Goal: Information Seeking & Learning: Learn about a topic

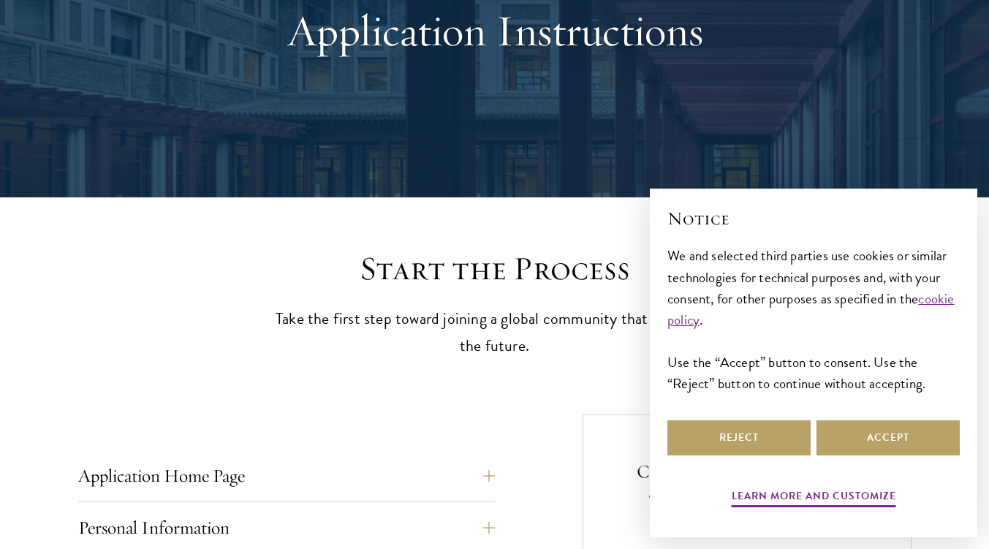
scroll to position [512, 0]
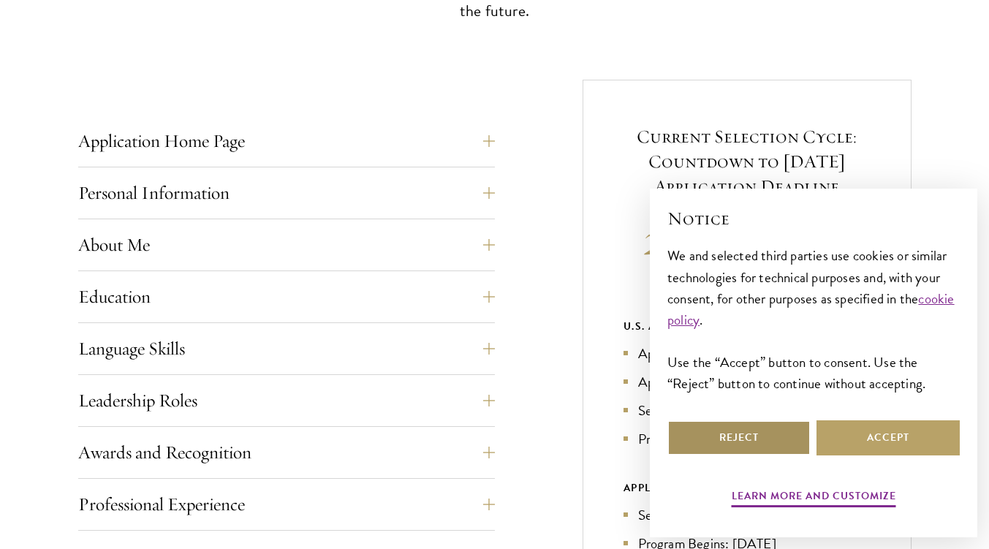
click at [782, 445] on button "Reject" at bounding box center [739, 437] width 143 height 35
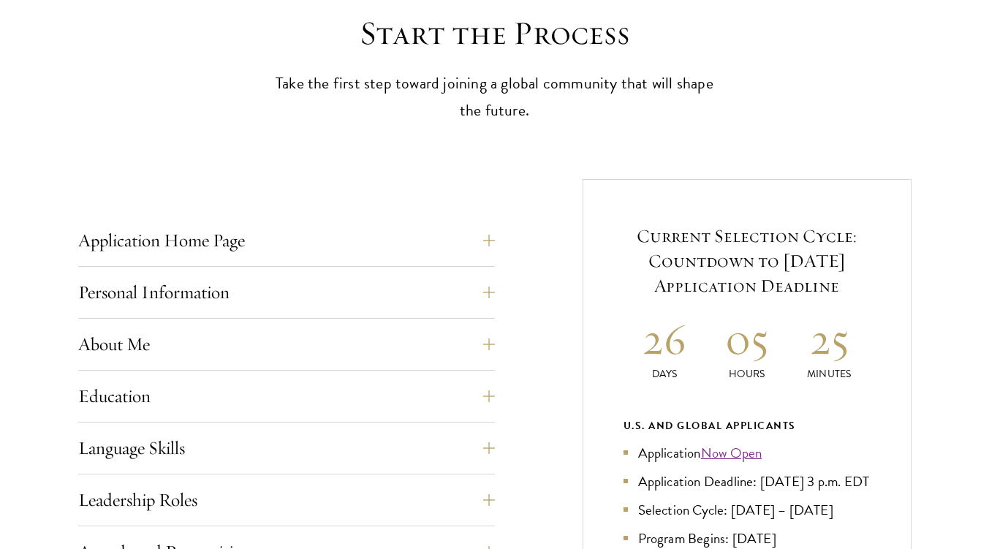
scroll to position [439, 0]
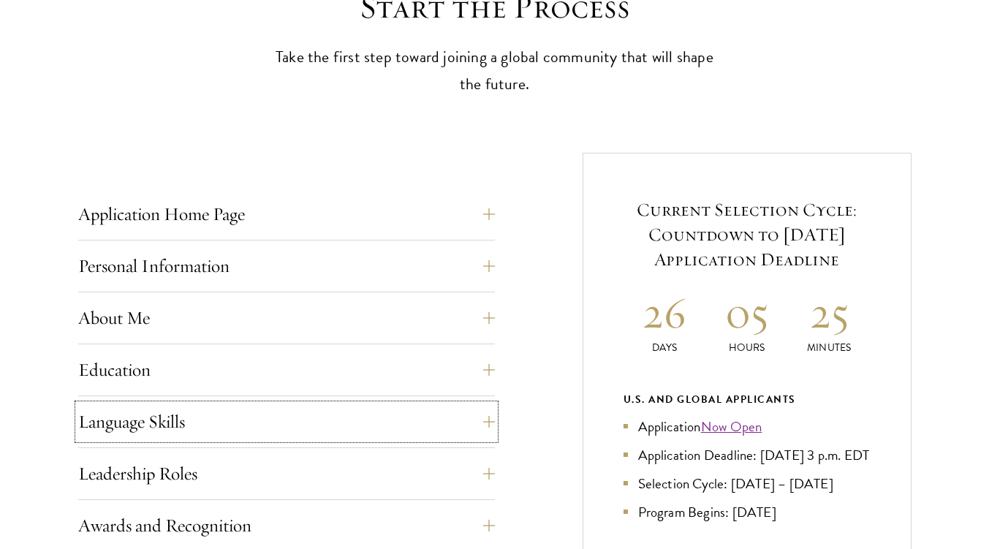
click at [494, 426] on button "Language Skills" at bounding box center [286, 421] width 417 height 35
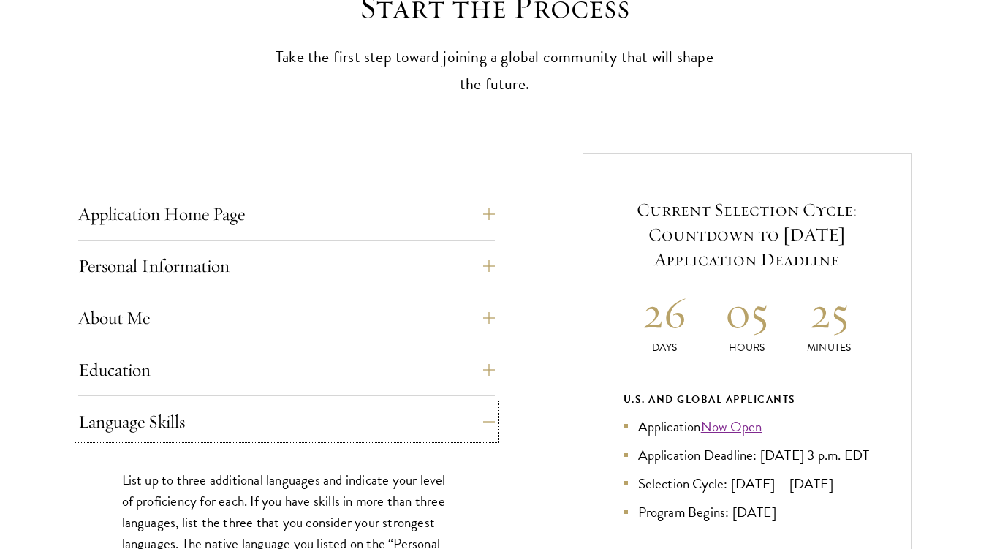
click at [494, 423] on button "Language Skills" at bounding box center [286, 421] width 417 height 35
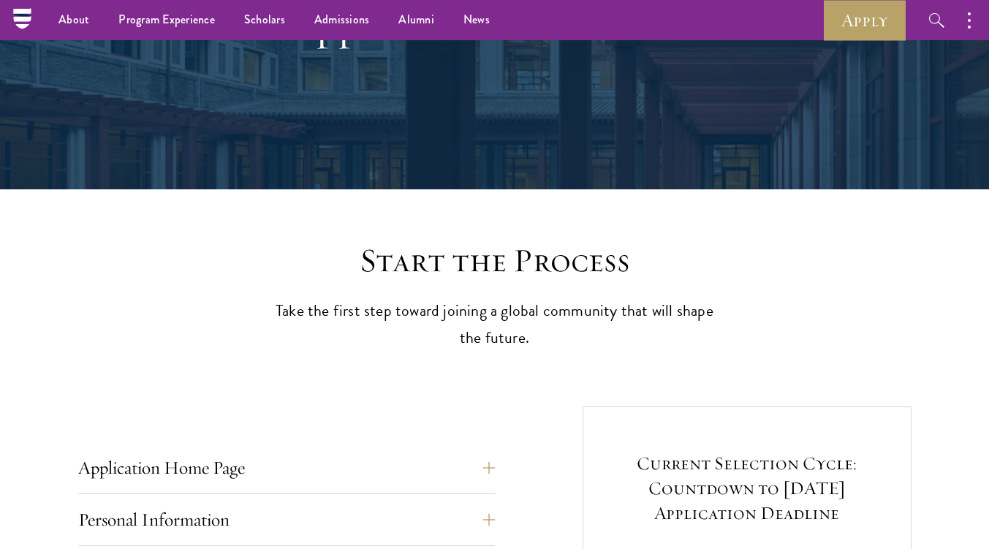
scroll to position [0, 0]
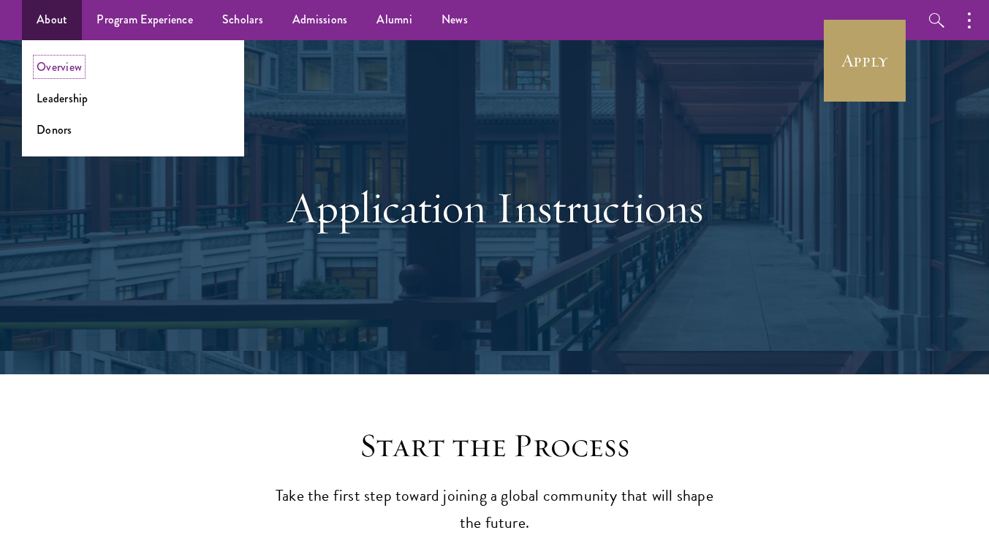
click at [62, 69] on link "Overview" at bounding box center [59, 66] width 45 height 17
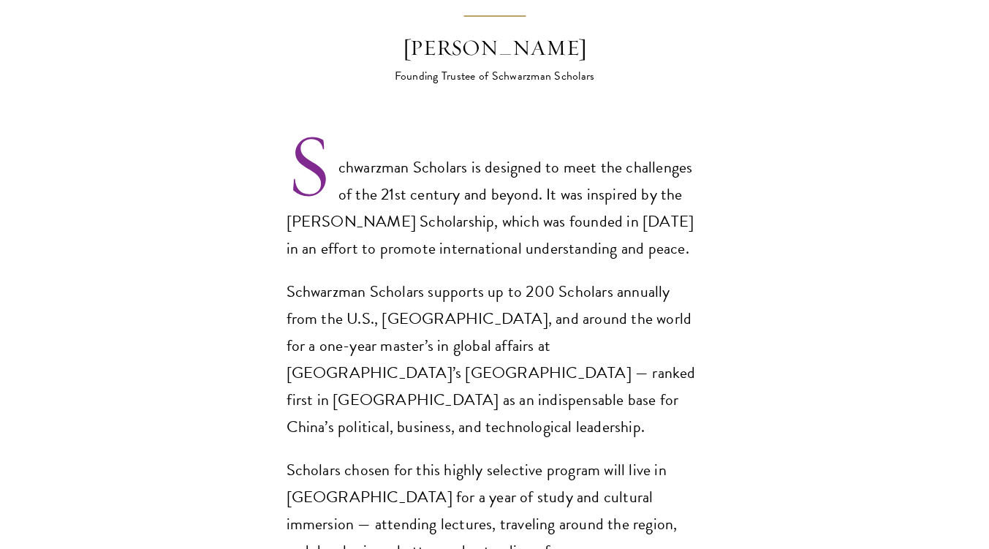
scroll to position [1024, 0]
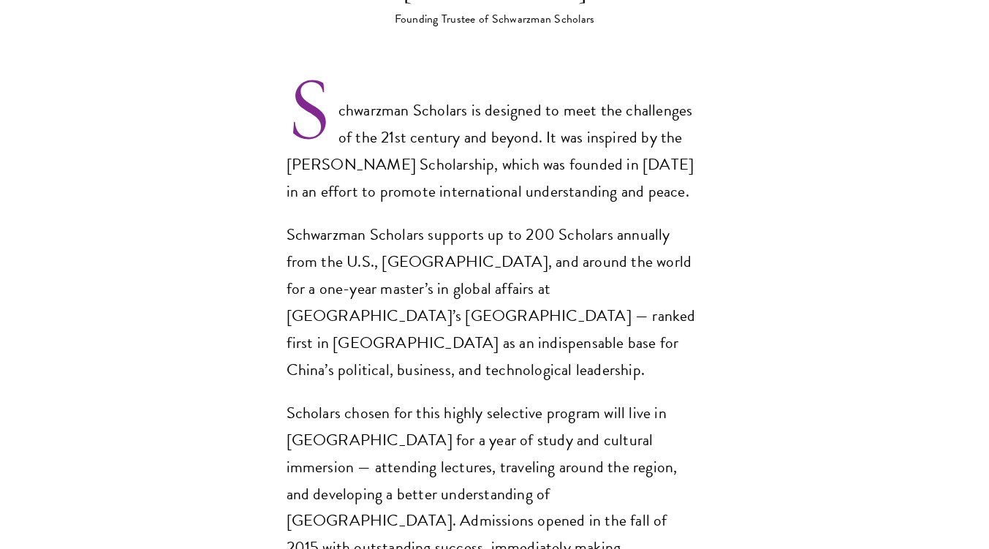
click at [453, 257] on p "Schwarzman Scholars supports up to 200 Scholars annually from the U.S., China, …" at bounding box center [495, 303] width 417 height 162
click at [447, 262] on p "Schwarzman Scholars supports up to 200 Scholars annually from the U.S., China, …" at bounding box center [495, 303] width 417 height 162
drag, startPoint x: 445, startPoint y: 261, endPoint x: 566, endPoint y: 261, distance: 121.4
click at [566, 261] on p "Schwarzman Scholars supports up to 200 Scholars annually from the U.S., China, …" at bounding box center [495, 303] width 417 height 162
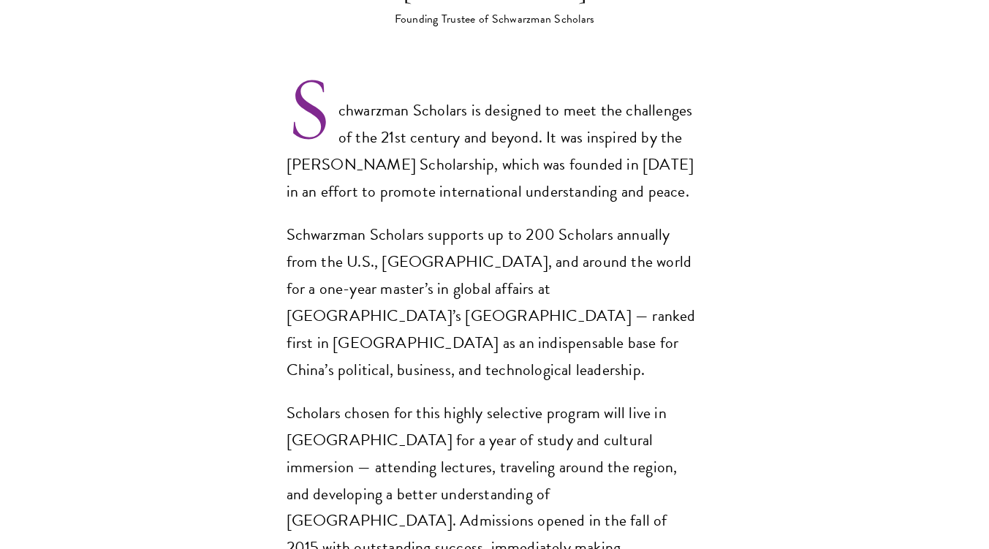
drag, startPoint x: 547, startPoint y: 266, endPoint x: 458, endPoint y: 322, distance: 105.5
click at [457, 322] on p "Schwarzman Scholars supports up to 200 Scholars annually from the U.S., China, …" at bounding box center [495, 303] width 417 height 162
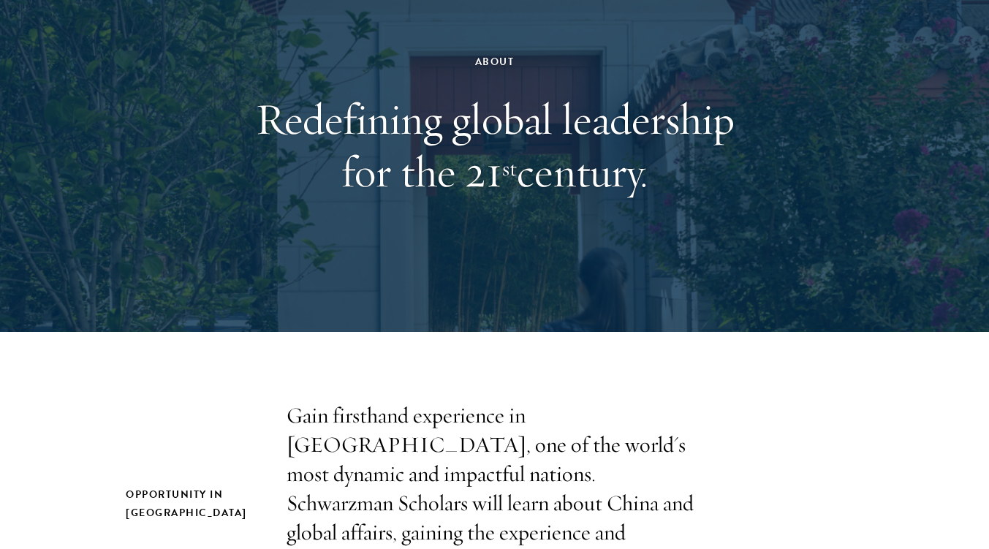
scroll to position [0, 0]
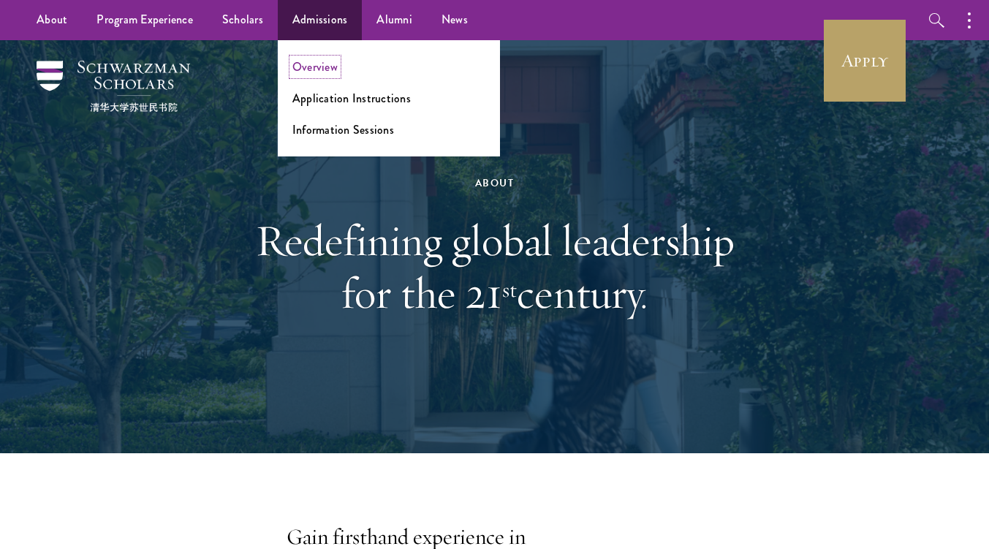
click at [321, 62] on link "Overview" at bounding box center [314, 66] width 45 height 17
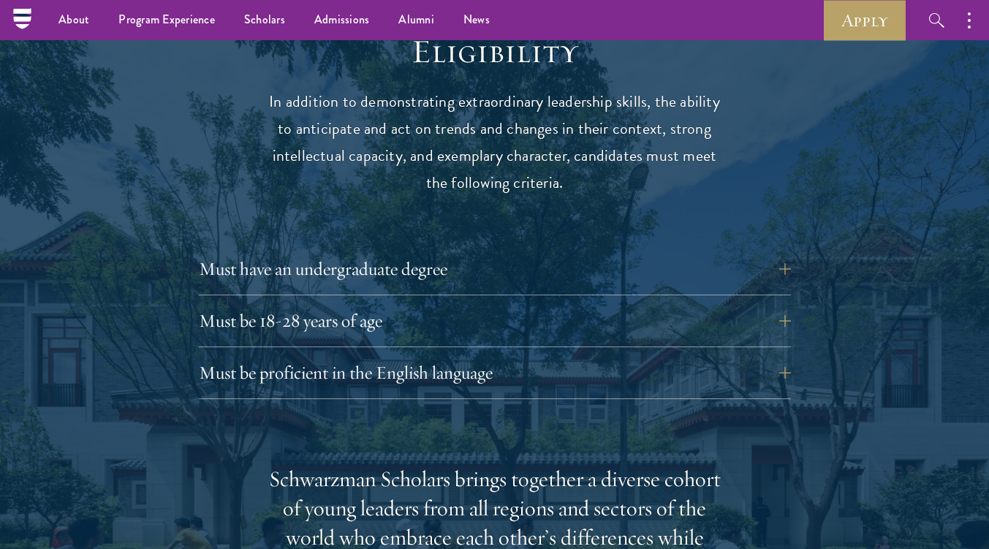
scroll to position [1828, 0]
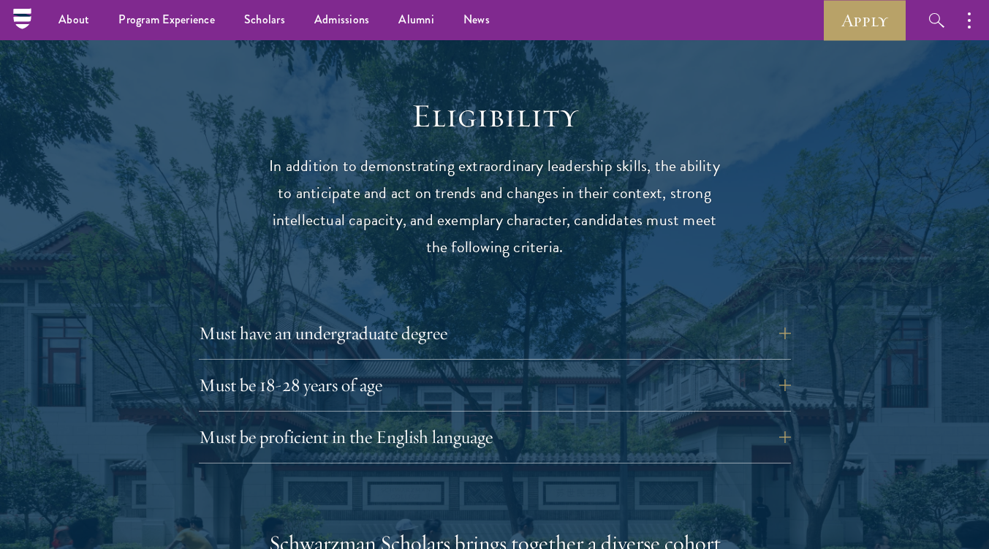
click at [782, 368] on button "Must be 18-28 years of age" at bounding box center [495, 385] width 592 height 35
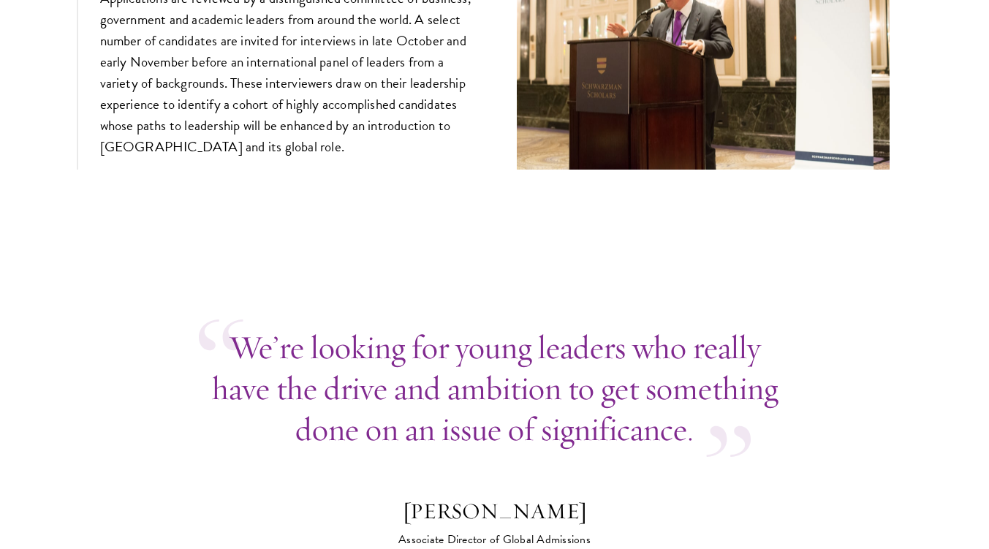
scroll to position [5922, 0]
